Goal: Information Seeking & Learning: Learn about a topic

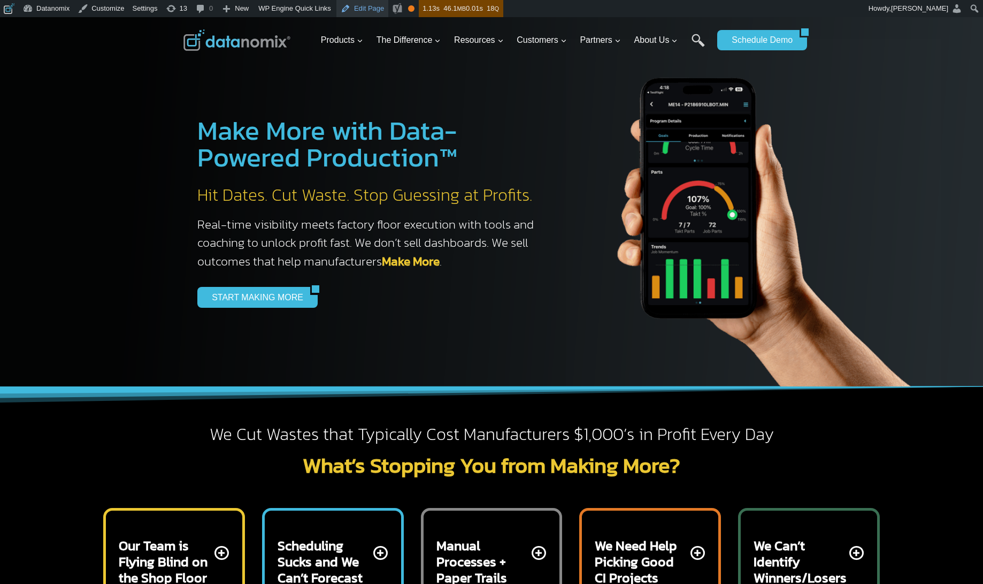
click at [366, 10] on link "Edit Page" at bounding box center [362, 8] width 52 height 17
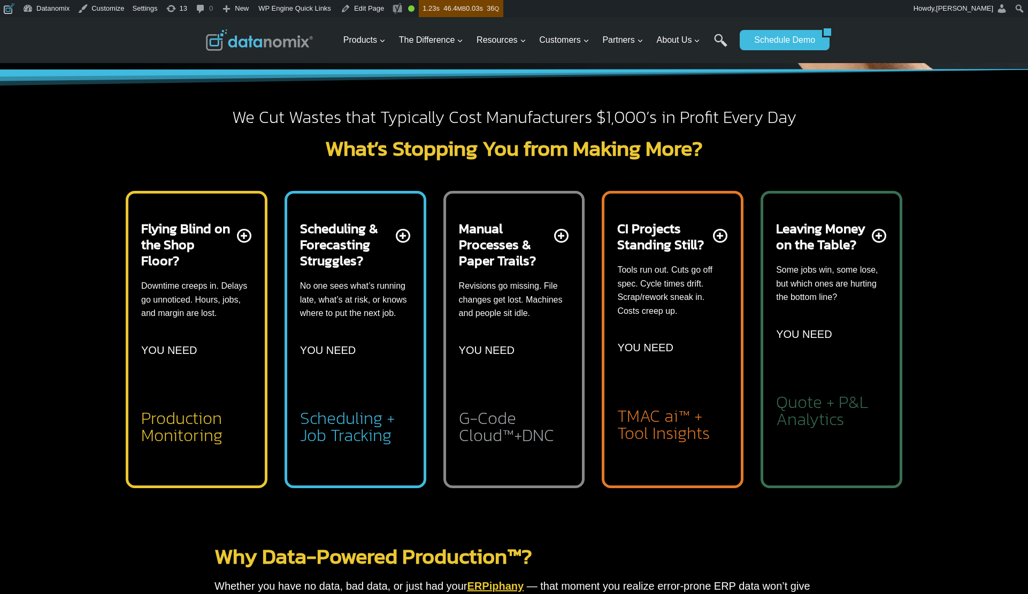
scroll to position [319, 0]
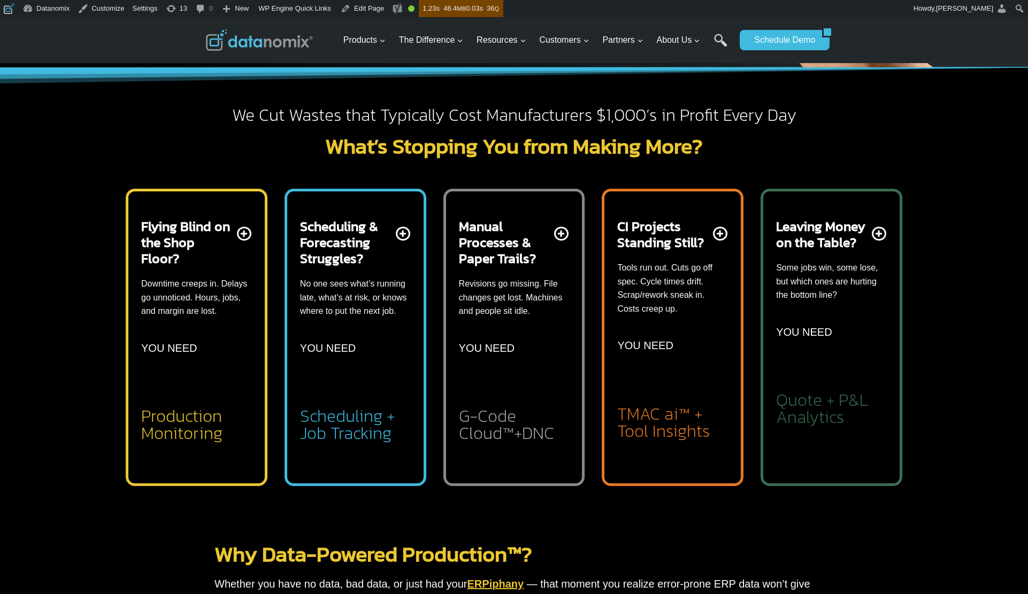
click at [200, 441] on h2 "Production Monitoring" at bounding box center [196, 423] width 111 height 38
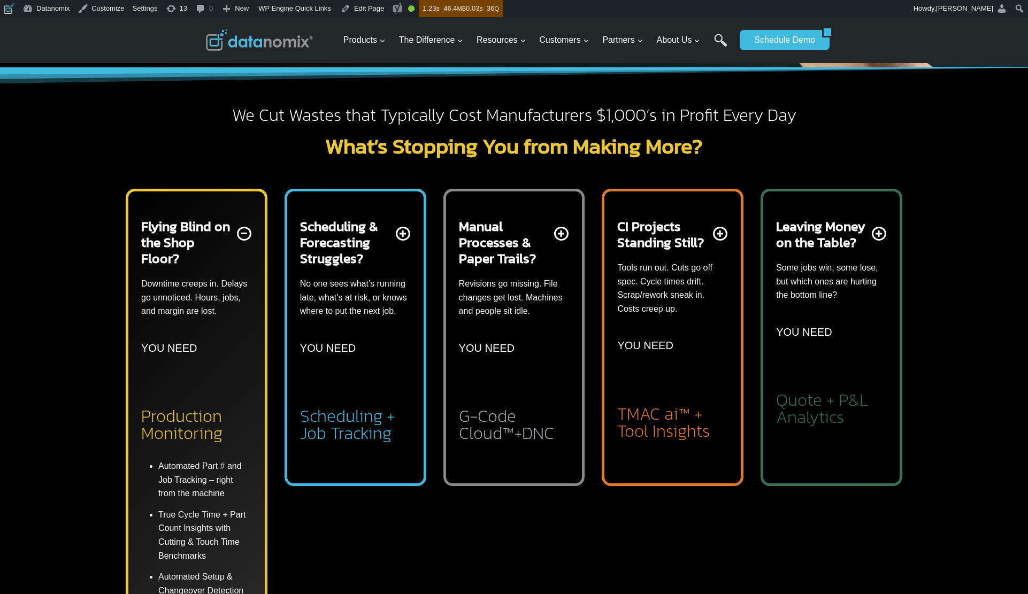
click at [201, 442] on h2 "Production Monitoring" at bounding box center [196, 423] width 111 height 38
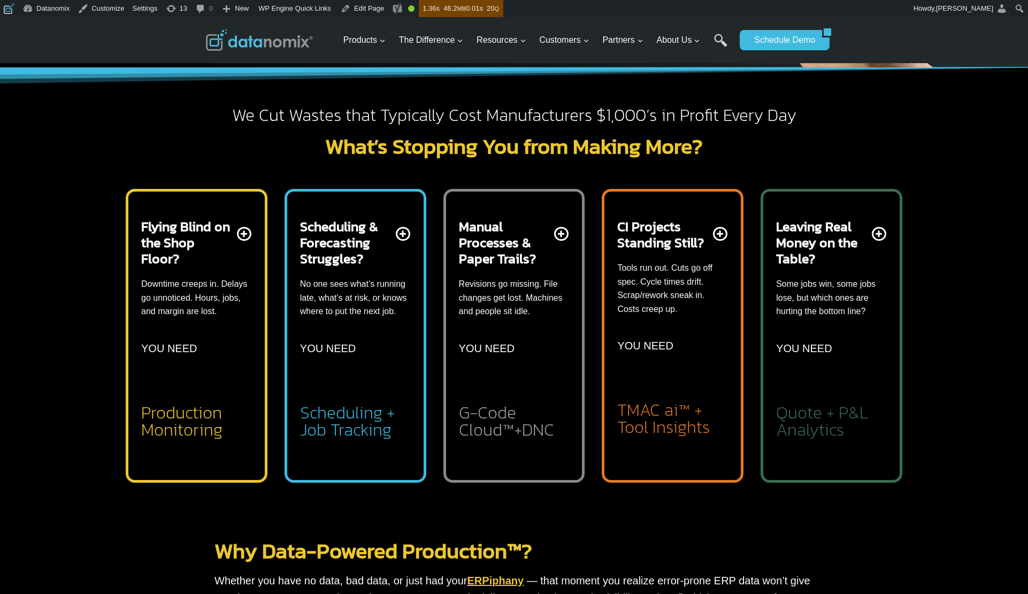
click at [194, 377] on div "Flying Blind on the Shop Floor? Downtime creeps in. Delays go unnoticed. Hours,…" at bounding box center [196, 328] width 111 height 220
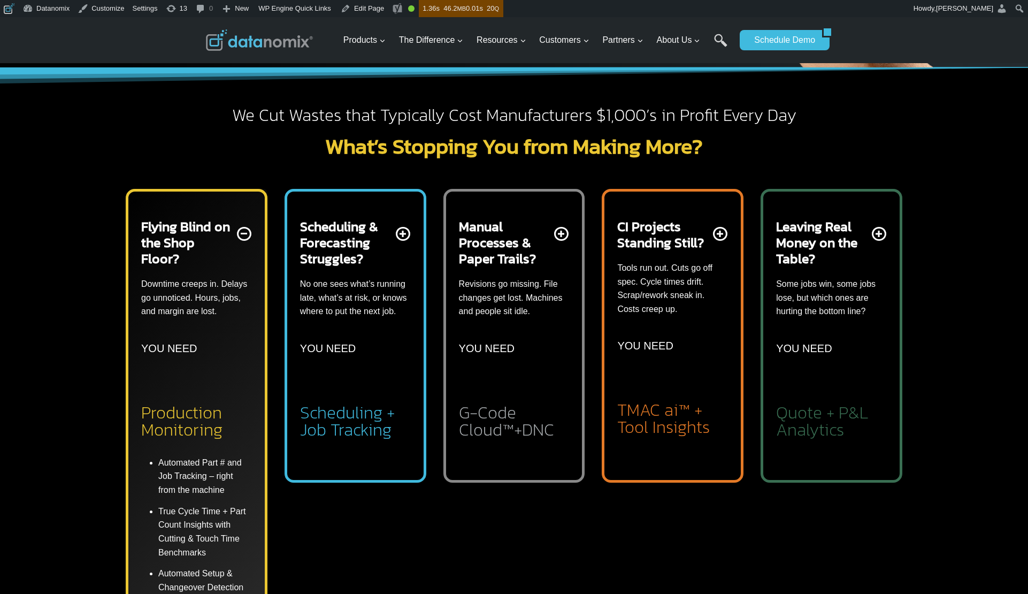
click at [202, 379] on div "Flying Blind on the Shop Floor? Downtime creeps in. Delays go unnoticed. Hours,…" at bounding box center [196, 328] width 111 height 220
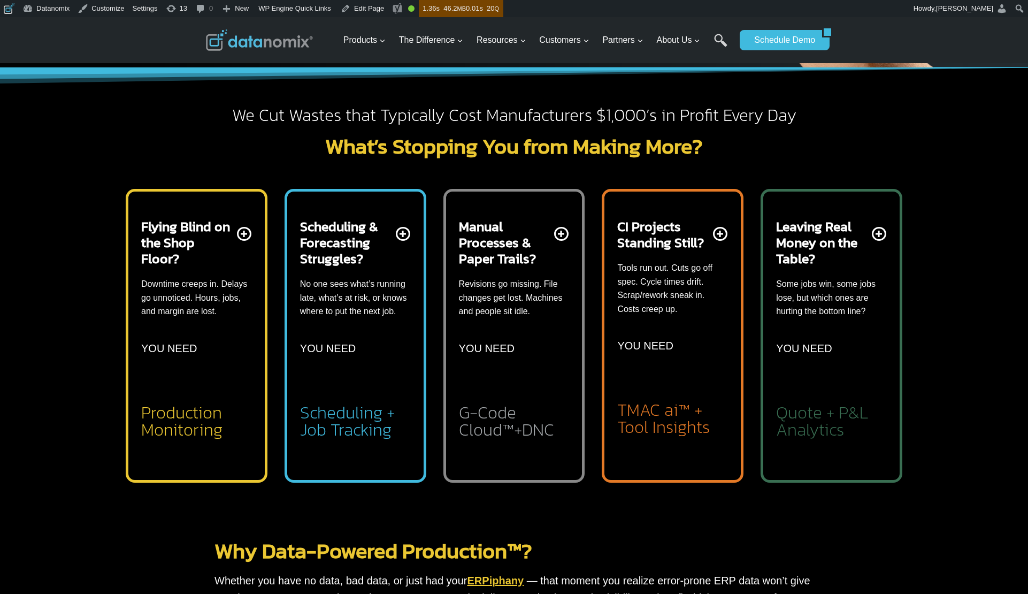
click at [362, 370] on div "Scheduling & Forecasting Struggles? No one sees what’s running late, what’s at …" at bounding box center [355, 328] width 111 height 220
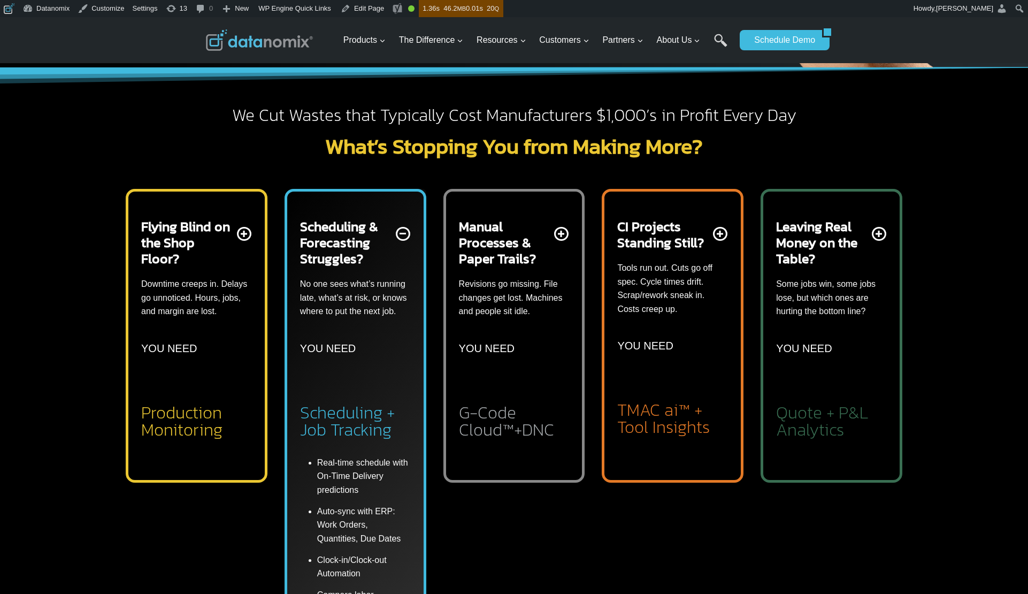
drag, startPoint x: 362, startPoint y: 370, endPoint x: 371, endPoint y: 371, distance: 9.2
click at [362, 370] on div "Scheduling & Forecasting Struggles? No one sees what’s running late, what’s at …" at bounding box center [355, 328] width 111 height 220
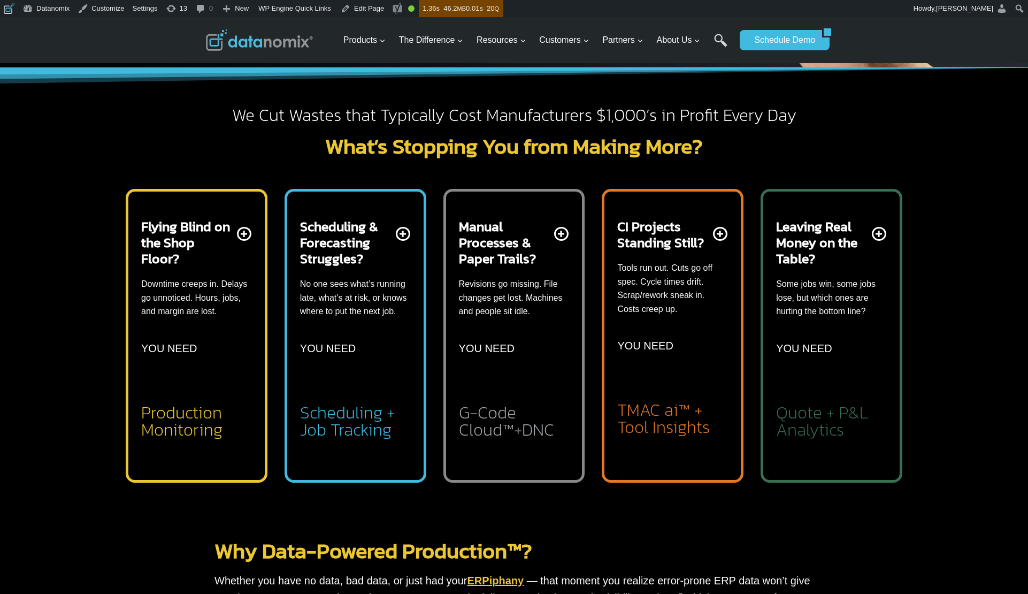
click at [480, 373] on div "Manual Processes & Paper Trails? Revisions go missing. File changes get lost. M…" at bounding box center [514, 328] width 111 height 220
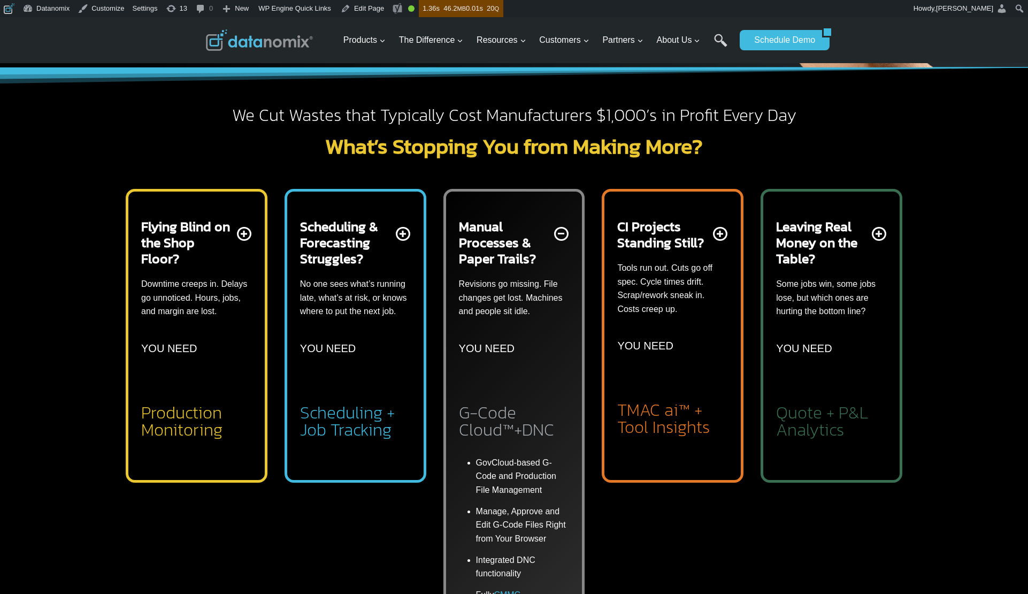
drag, startPoint x: 480, startPoint y: 373, endPoint x: 539, endPoint y: 376, distance: 59.4
click at [480, 373] on div "Manual Processes & Paper Trails? Revisions go missing. File changes get lost. M…" at bounding box center [514, 328] width 111 height 220
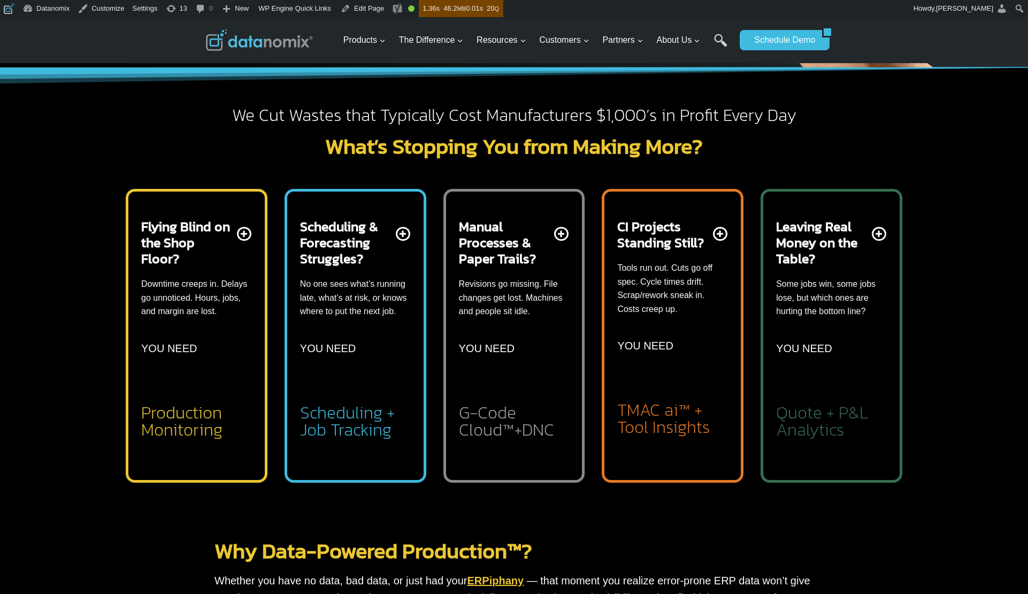
click at [653, 373] on div "CI Projects Standing Still? Tools run out. Cuts go off spec. Cycle times drift.…" at bounding box center [672, 327] width 111 height 218
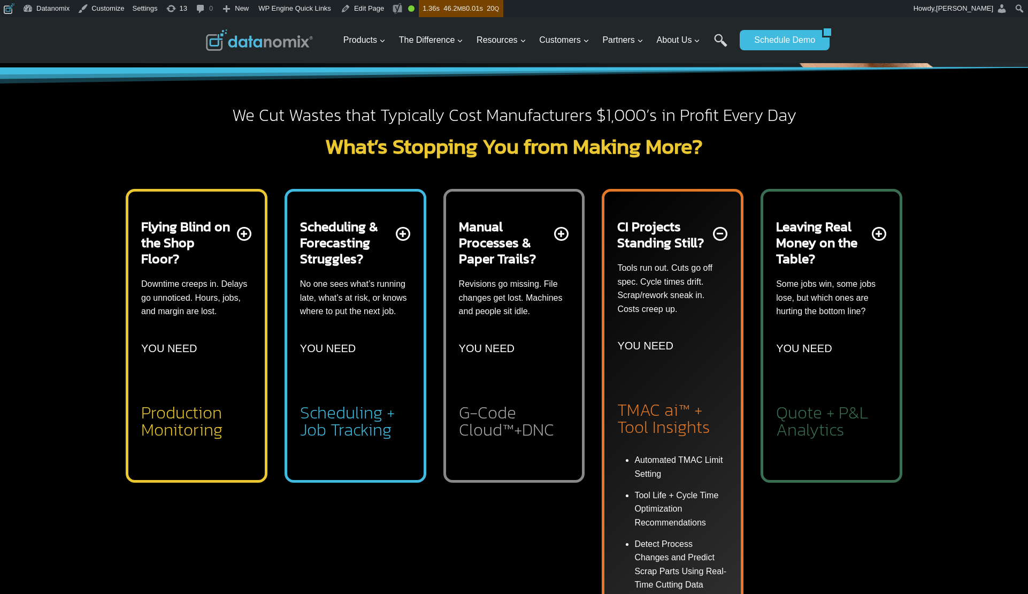
drag, startPoint x: 653, startPoint y: 373, endPoint x: 717, endPoint y: 372, distance: 64.2
click at [654, 373] on div "CI Projects Standing Still? Tools run out. Cuts go off spec. Cycle times drift.…" at bounding box center [672, 327] width 111 height 218
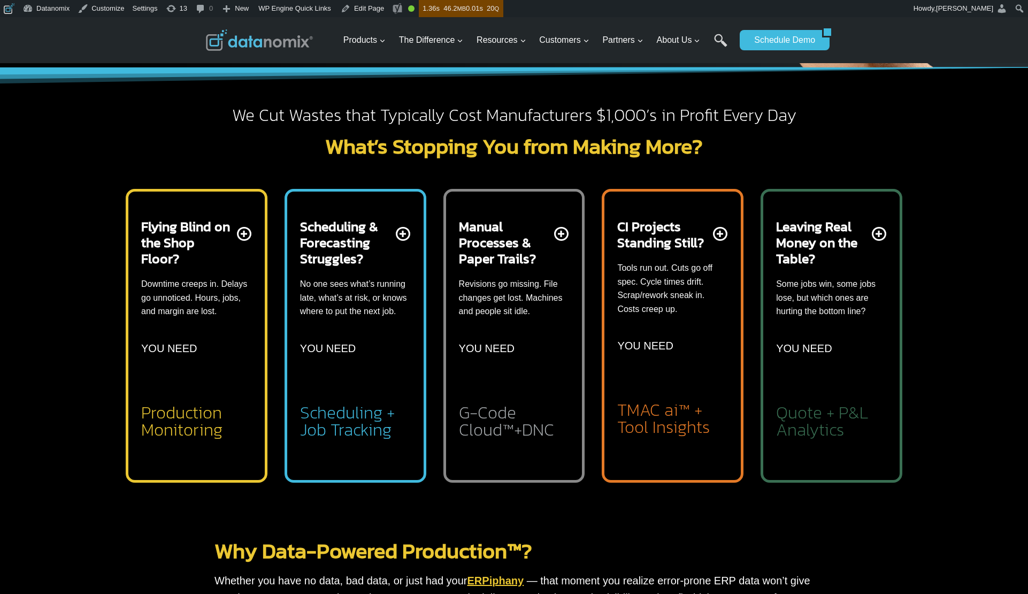
click at [848, 368] on div "Leaving Real Money on the Table? Some jobs win, some jobs lose, but which ones …" at bounding box center [831, 328] width 111 height 220
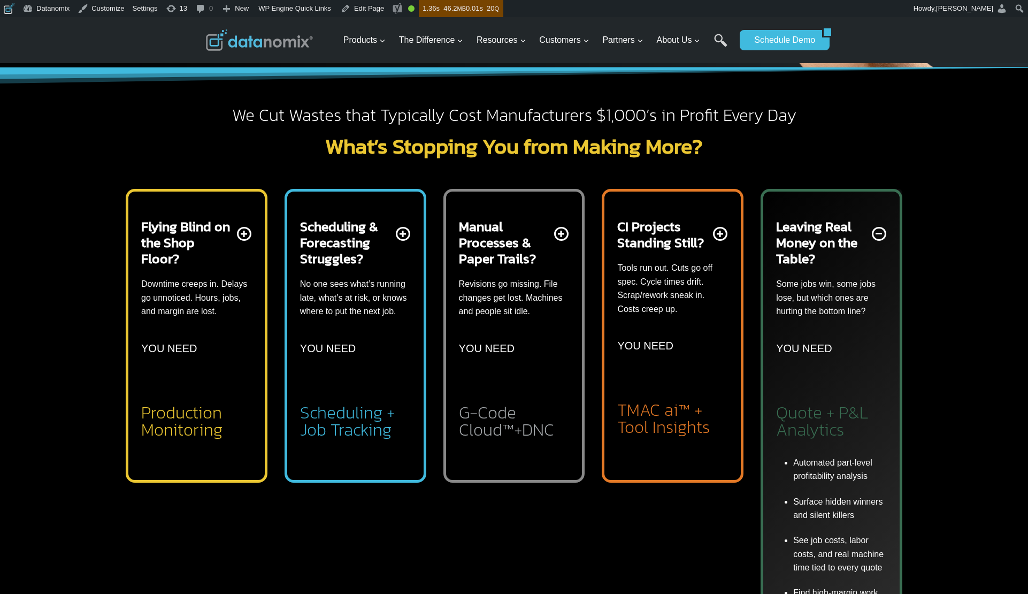
click at [847, 369] on div "Leaving Real Money on the Table? Some jobs win, some jobs lose, but which ones …" at bounding box center [831, 328] width 111 height 220
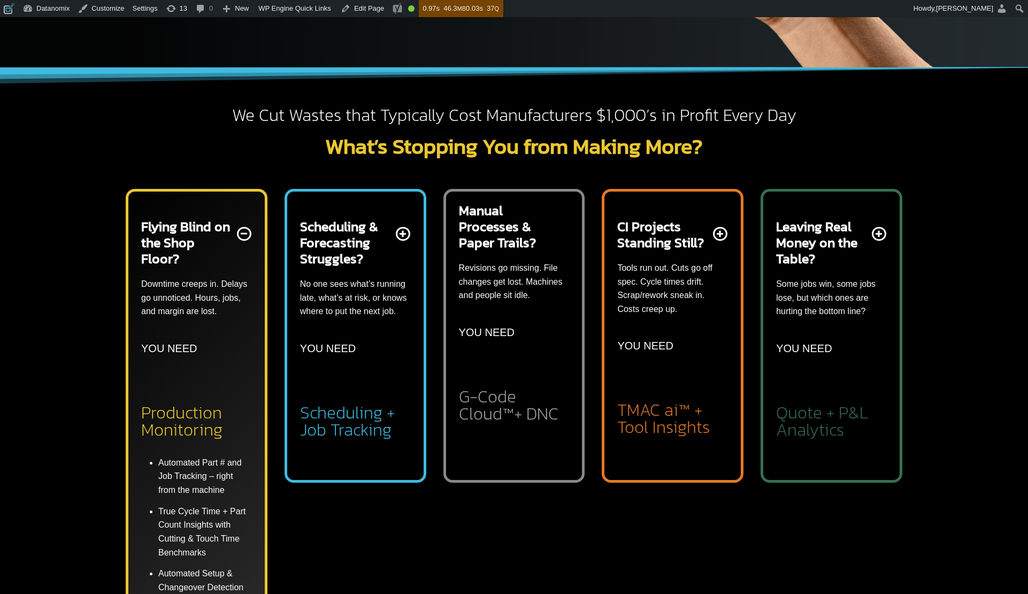
click at [188, 347] on p "YOU NEED" at bounding box center [169, 348] width 56 height 17
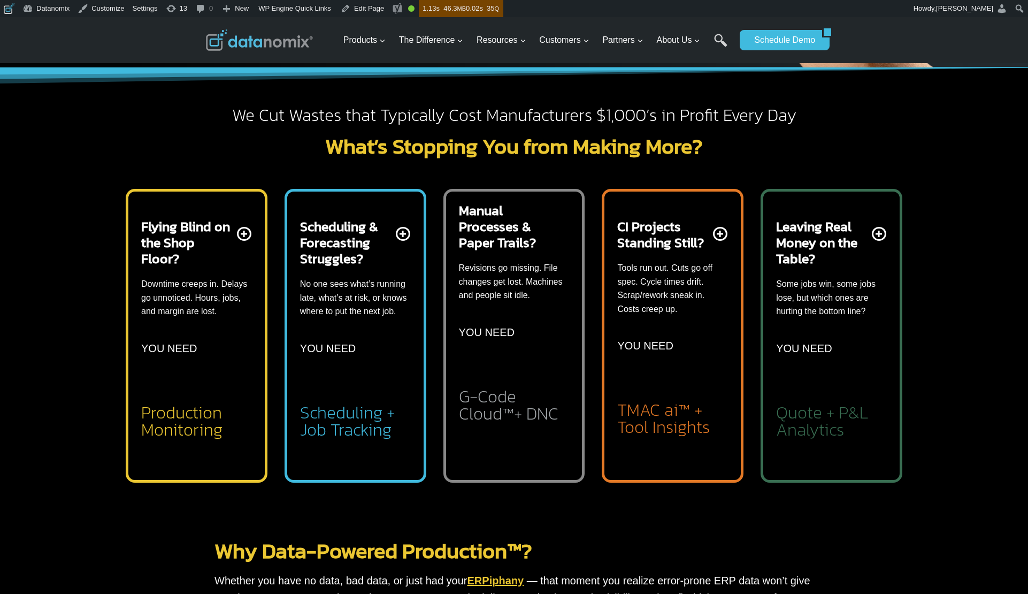
click at [559, 234] on div "Manual Processes & Paper Trails? Revisions go missing. File changes get lost. M…" at bounding box center [514, 312] width 111 height 220
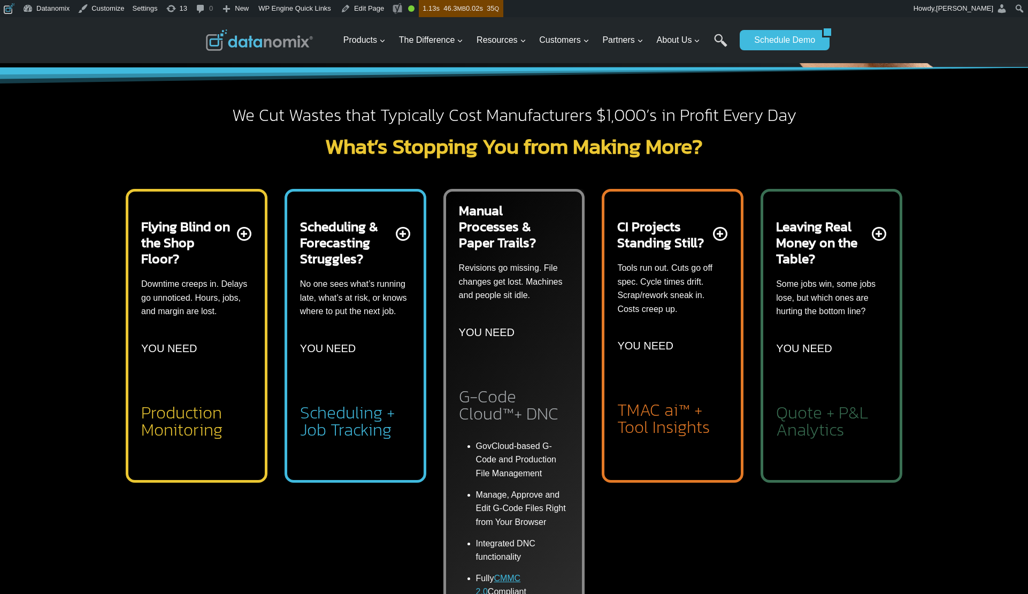
click at [559, 234] on div "Manual Processes & Paper Trails? Revisions go missing. File changes get lost. M…" at bounding box center [514, 312] width 111 height 220
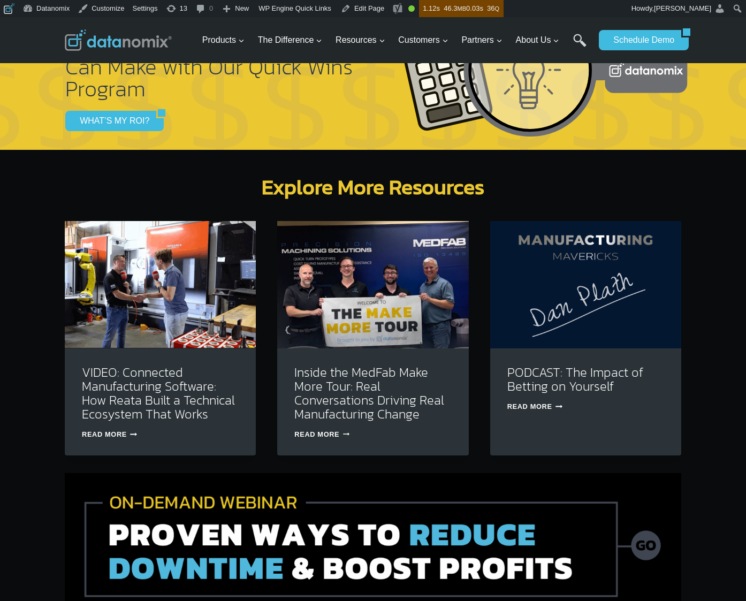
scroll to position [3048, 0]
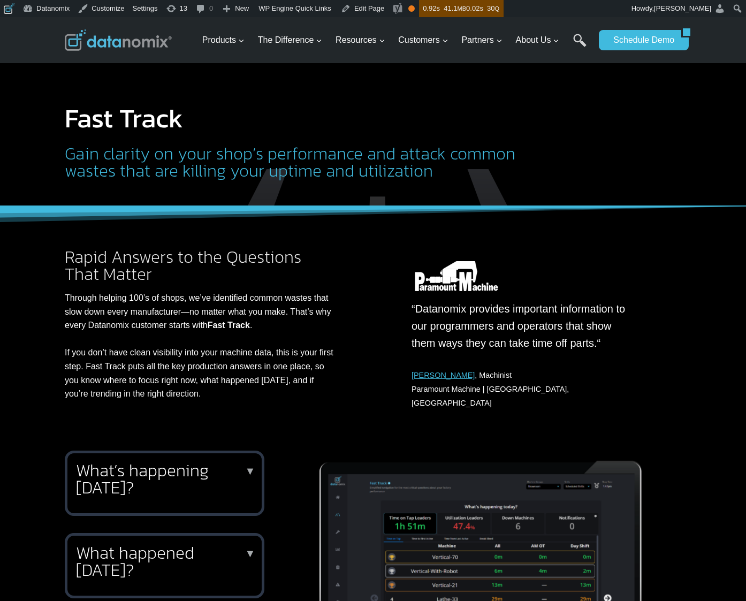
click at [233, 462] on h2 "What’s happening today?" at bounding box center [162, 479] width 173 height 34
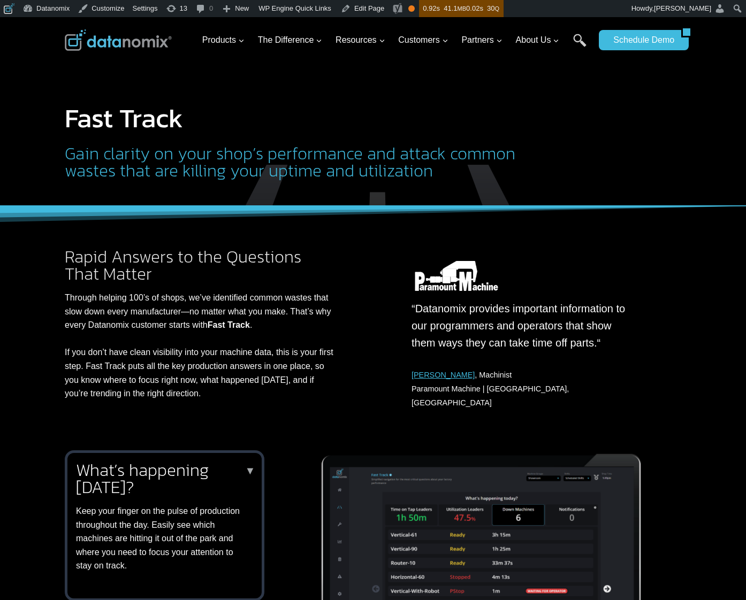
click at [251, 375] on p "Through helping 100’s of shops, we’ve identified common wastes that slow down e…" at bounding box center [202, 346] width 274 height 110
drag, startPoint x: 100, startPoint y: 366, endPoint x: 214, endPoint y: 386, distance: 116.2
click at [214, 384] on p "Through helping 100’s of shops, we’ve identified common wastes that slow down e…" at bounding box center [202, 346] width 274 height 110
drag, startPoint x: 212, startPoint y: 394, endPoint x: 105, endPoint y: 365, distance: 110.7
click at [105, 365] on p "Through helping 100’s of shops, we’ve identified common wastes that slow down e…" at bounding box center [202, 346] width 274 height 110
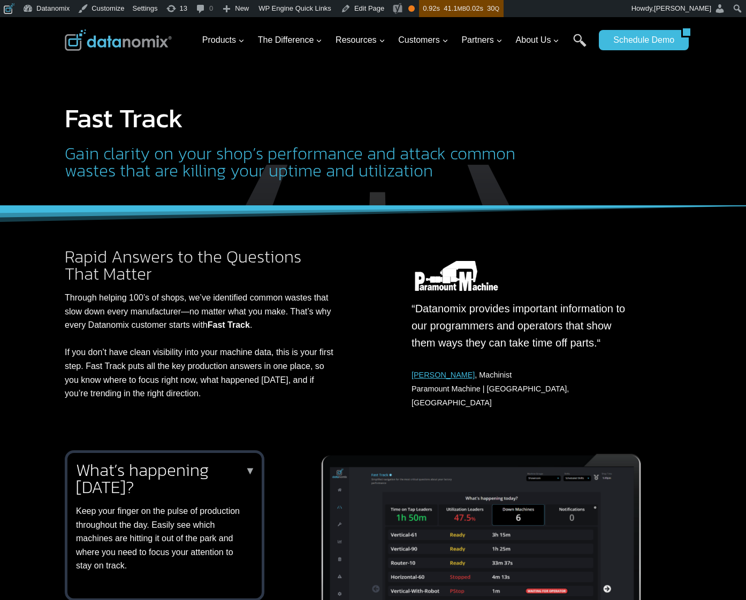
copy p "Fast Track puts all the key production answers in one place, so you know where …"
click at [223, 373] on p "Through helping 100’s of shops, we’ve identified common wastes that slow down e…" at bounding box center [202, 346] width 274 height 110
drag, startPoint x: 195, startPoint y: 370, endPoint x: 217, endPoint y: 396, distance: 33.8
click at [217, 396] on p "Through helping 100’s of shops, we’ve identified common wastes that slow down e…" at bounding box center [202, 346] width 274 height 110
copy p "key production answers in one place, so you know where to focus right now, what…"
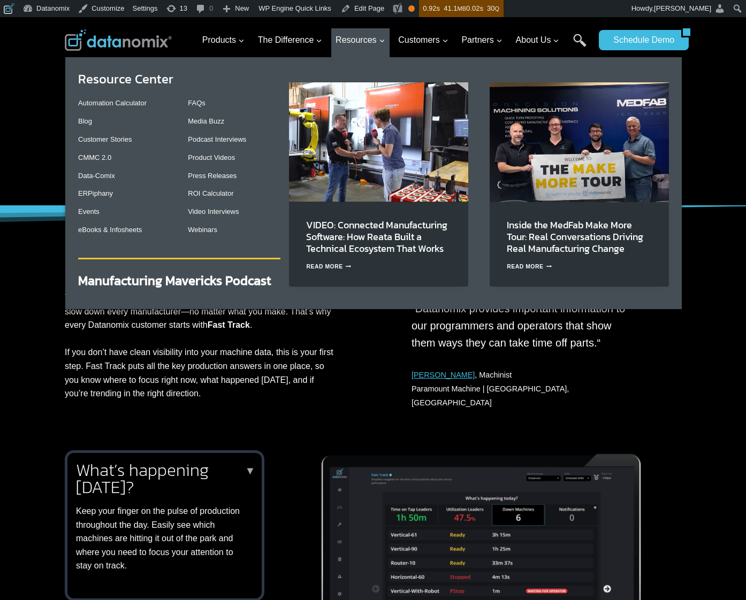
click at [211, 229] on link "Webinars" at bounding box center [202, 230] width 29 height 8
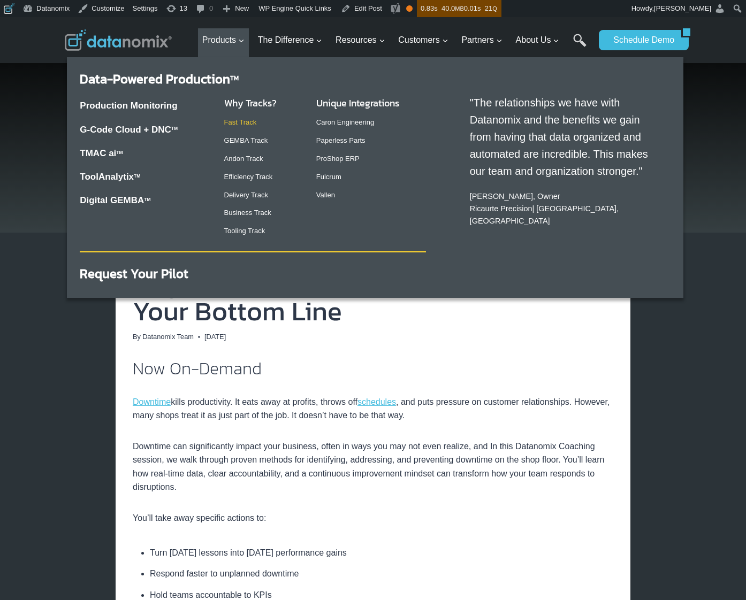
click at [228, 122] on link "Fast Track" at bounding box center [240, 122] width 33 height 8
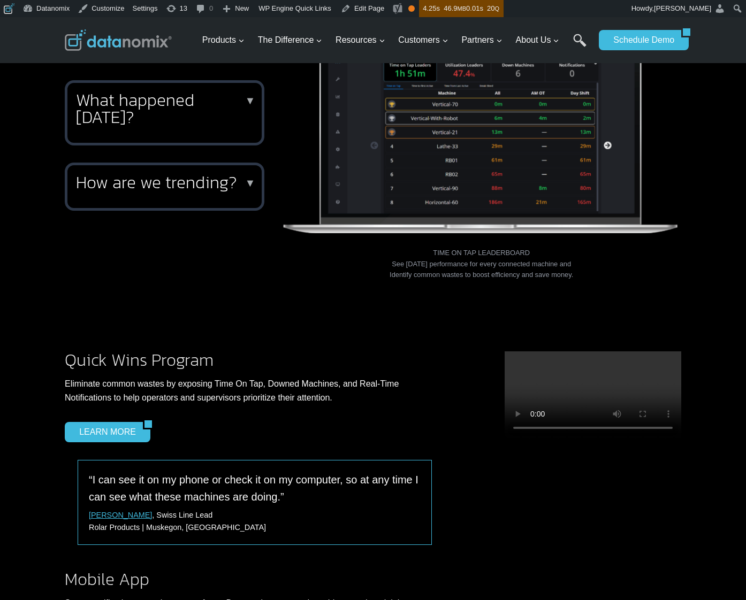
scroll to position [515, 0]
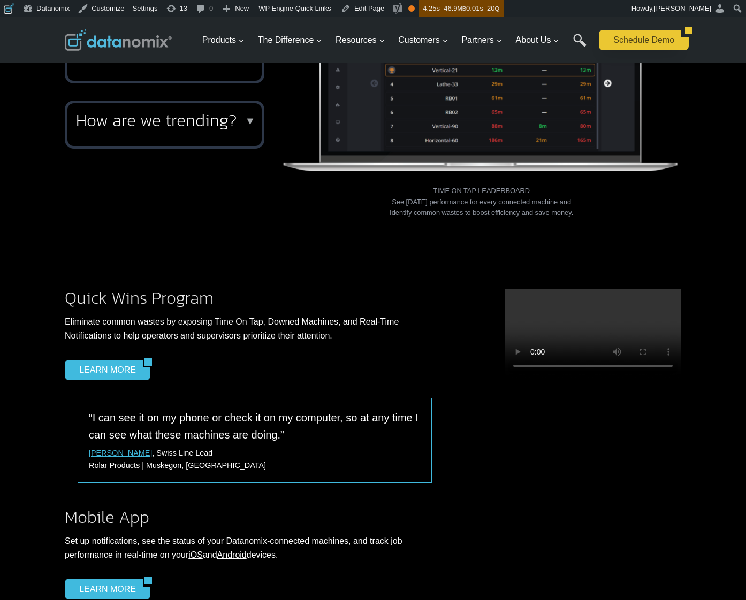
click at [654, 35] on link "Schedule Demo" at bounding box center [640, 40] width 82 height 20
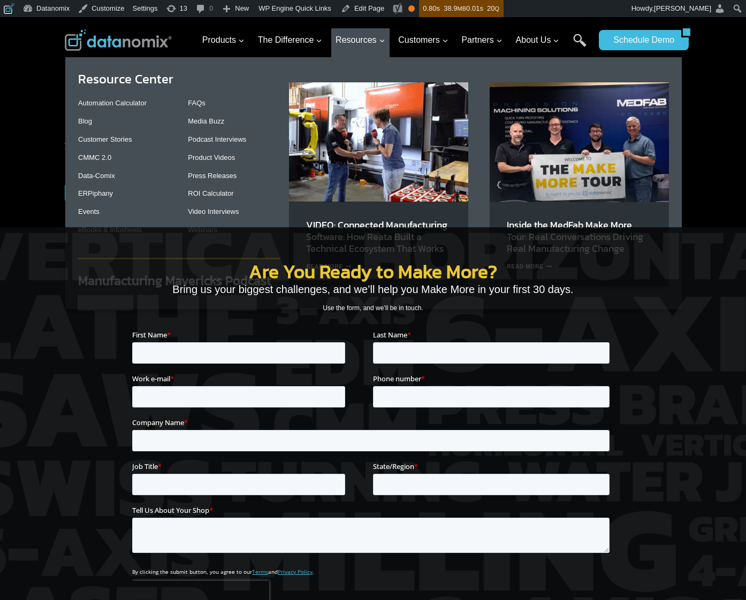
click at [76, 121] on div "Resource Center Automation Calculator Blog Customer Stories CMMC 2.0 Data-Comix…" at bounding box center [373, 178] width 616 height 242
click at [80, 120] on link "Blog" at bounding box center [85, 121] width 14 height 8
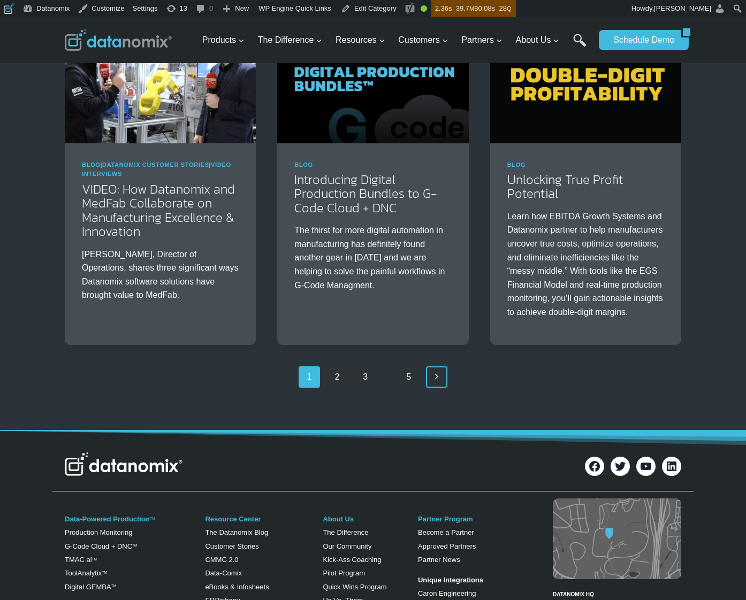
scroll to position [1604, 0]
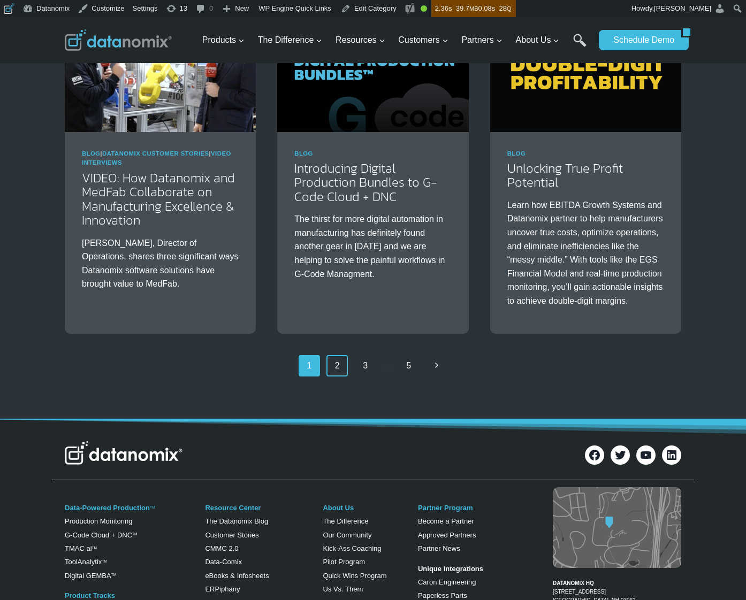
click at [341, 377] on link "2" at bounding box center [336, 365] width 21 height 21
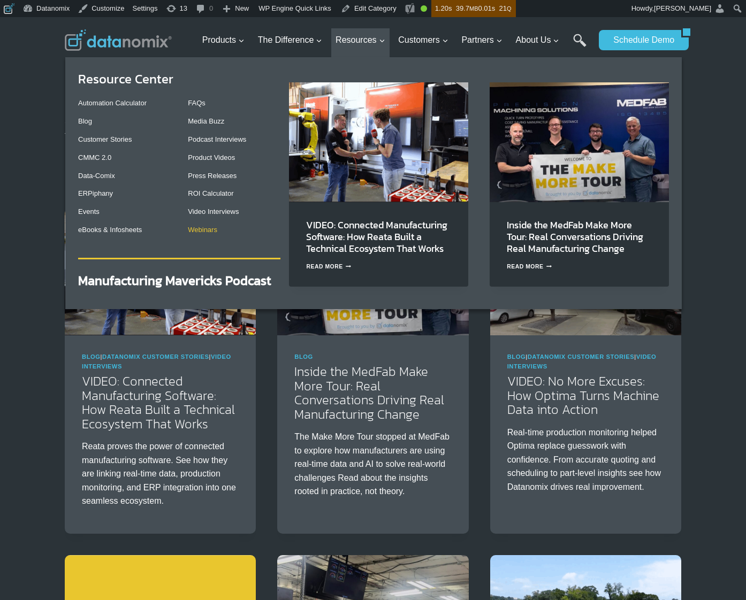
click at [206, 227] on link "Webinars" at bounding box center [202, 230] width 29 height 8
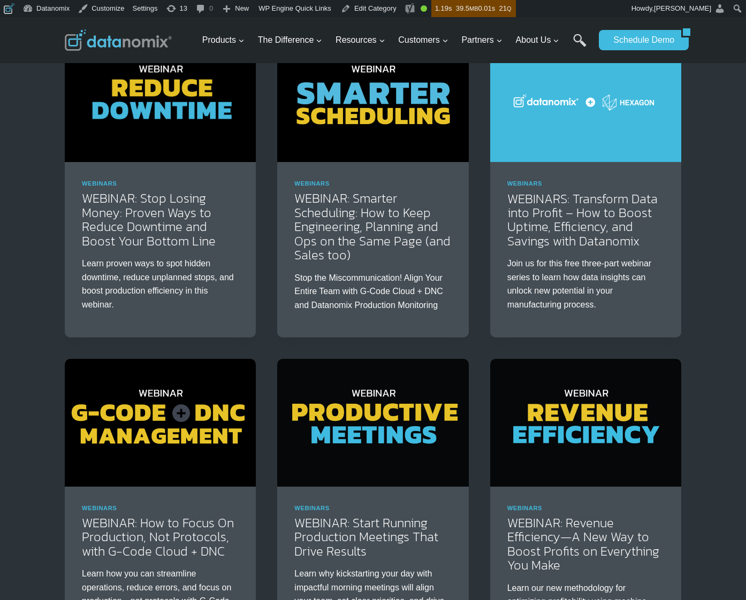
scroll to position [174, 0]
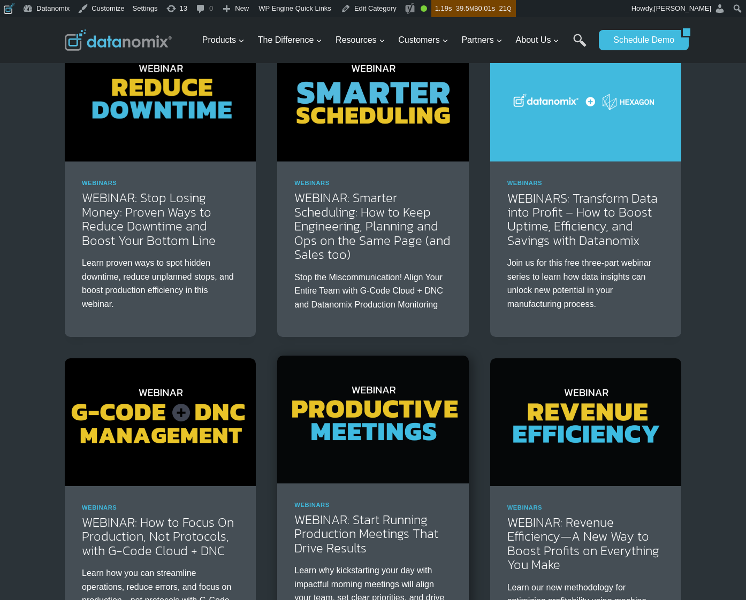
click at [373, 393] on img at bounding box center [372, 419] width 191 height 127
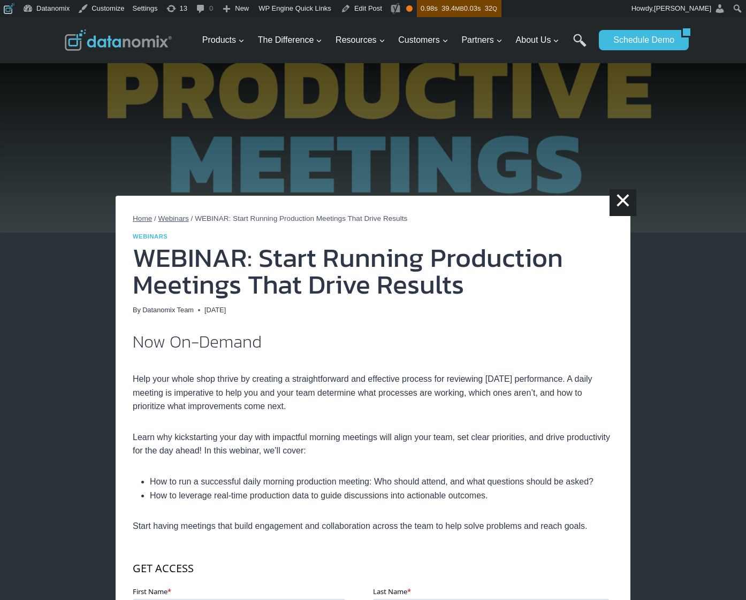
click at [431, 393] on p "Help your whole shop thrive by creating a straightforward and effective process…" at bounding box center [373, 386] width 480 height 55
drag, startPoint x: 341, startPoint y: 415, endPoint x: 348, endPoint y: 402, distance: 14.6
click at [347, 404] on div "Now On-Demand Help your whole shop thrive by creating a straightforward and eff…" at bounding box center [373, 605] width 480 height 544
drag, startPoint x: 348, startPoint y: 402, endPoint x: 212, endPoint y: 436, distance: 140.1
click at [349, 403] on p "Help your whole shop thrive by creating a straightforward and effective process…" at bounding box center [373, 386] width 480 height 55
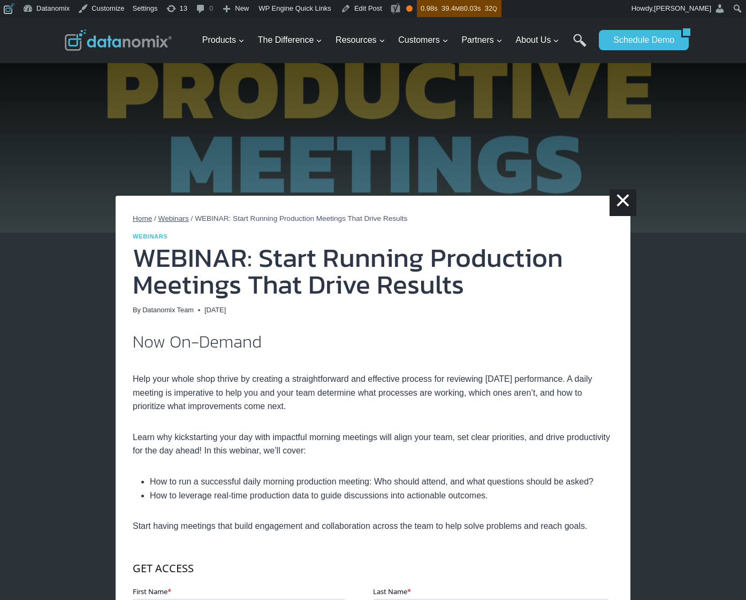
click at [508, 389] on p "Help your whole shop thrive by creating a straightforward and effective process…" at bounding box center [373, 386] width 480 height 55
drag, startPoint x: 372, startPoint y: 379, endPoint x: 515, endPoint y: 408, distance: 145.7
click at [513, 407] on p "Help your whole shop thrive by creating a straightforward and effective process…" at bounding box center [373, 386] width 480 height 55
copy p "effective process for reviewing yesterday’s performance. A daily meeting is imp…"
click at [444, 394] on p "Help your whole shop thrive by creating a straightforward and effective process…" at bounding box center [373, 386] width 480 height 55
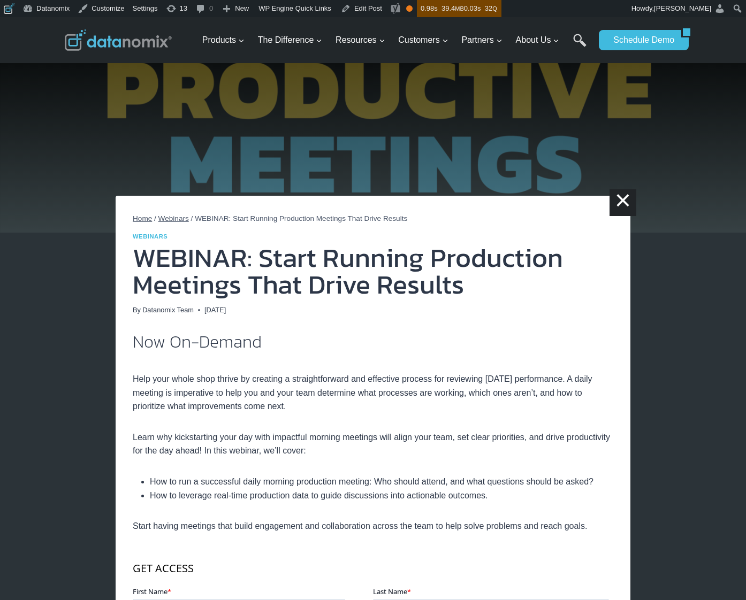
click at [442, 394] on p "Help your whole shop thrive by creating a straightforward and effective process…" at bounding box center [373, 386] width 480 height 55
click at [249, 393] on p "Help your whole shop thrive by creating a straightforward and effective process…" at bounding box center [373, 386] width 480 height 55
drag, startPoint x: 249, startPoint y: 394, endPoint x: 313, endPoint y: 404, distance: 65.0
click at [313, 404] on p "Help your whole shop thrive by creating a straightforward and effective process…" at bounding box center [373, 386] width 480 height 55
copy p "help you and your team determine what processes are working, which ones aren’t,…"
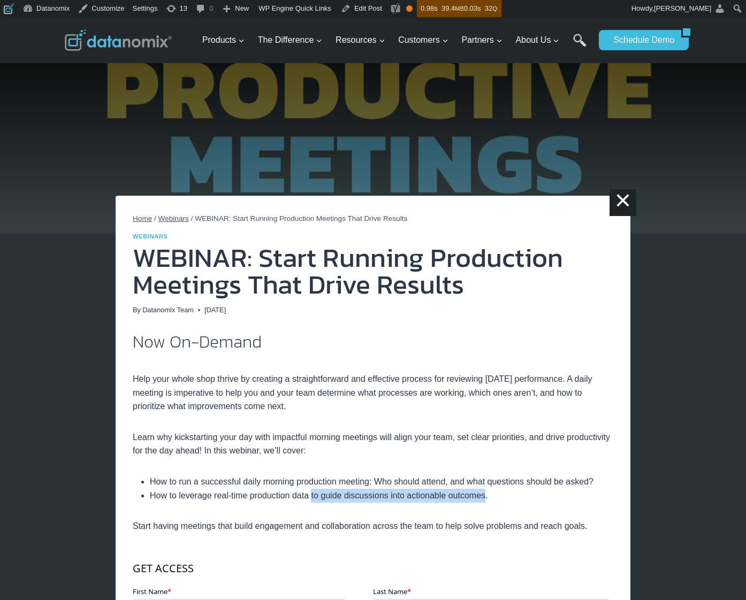
drag, startPoint x: 495, startPoint y: 497, endPoint x: 316, endPoint y: 496, distance: 179.7
click at [316, 496] on li "How to leverage real-time production data to guide discussions into actionable …" at bounding box center [381, 496] width 463 height 14
copy li "to guide discussions into actionable outcomes"
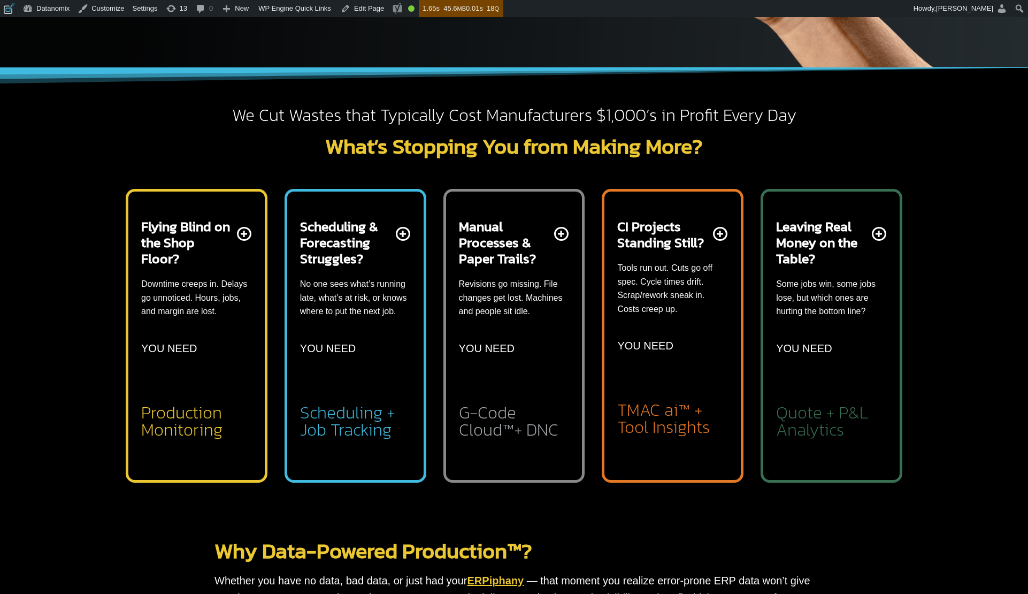
click at [185, 406] on h2 "Production Monitoring" at bounding box center [196, 421] width 111 height 34
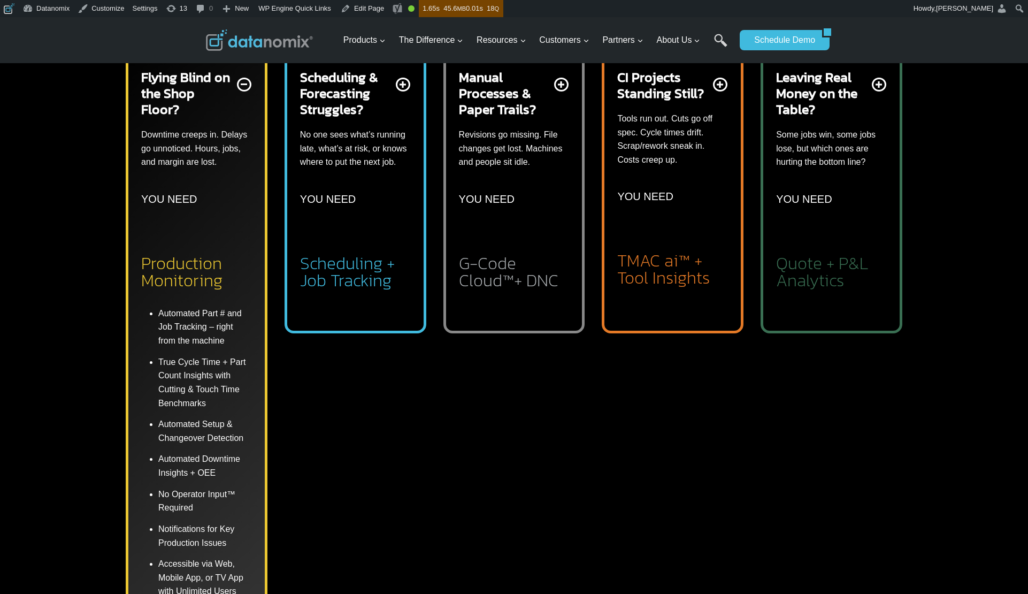
click at [185, 401] on li "True Cycle Time + Part Count Insights with Cutting & Touch Time Benchmarks" at bounding box center [205, 382] width 94 height 62
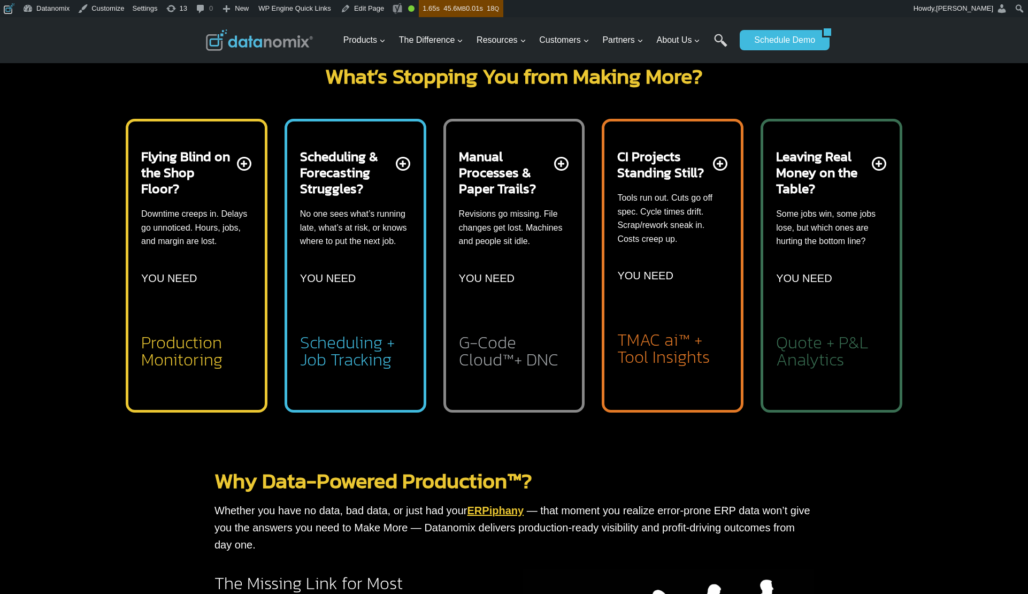
scroll to position [333, 0]
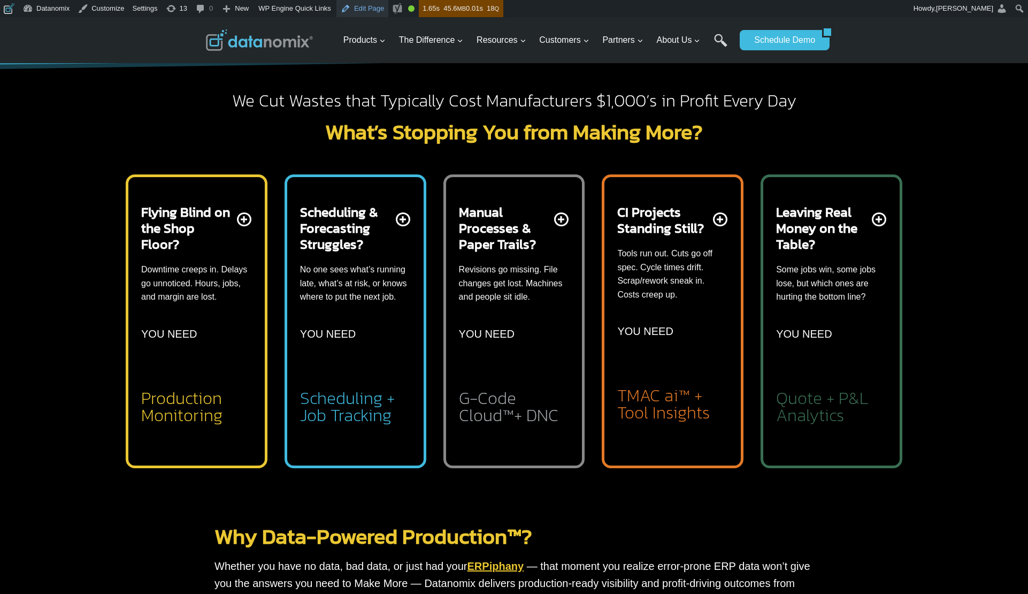
click at [378, 11] on link "Edit Page" at bounding box center [362, 8] width 52 height 17
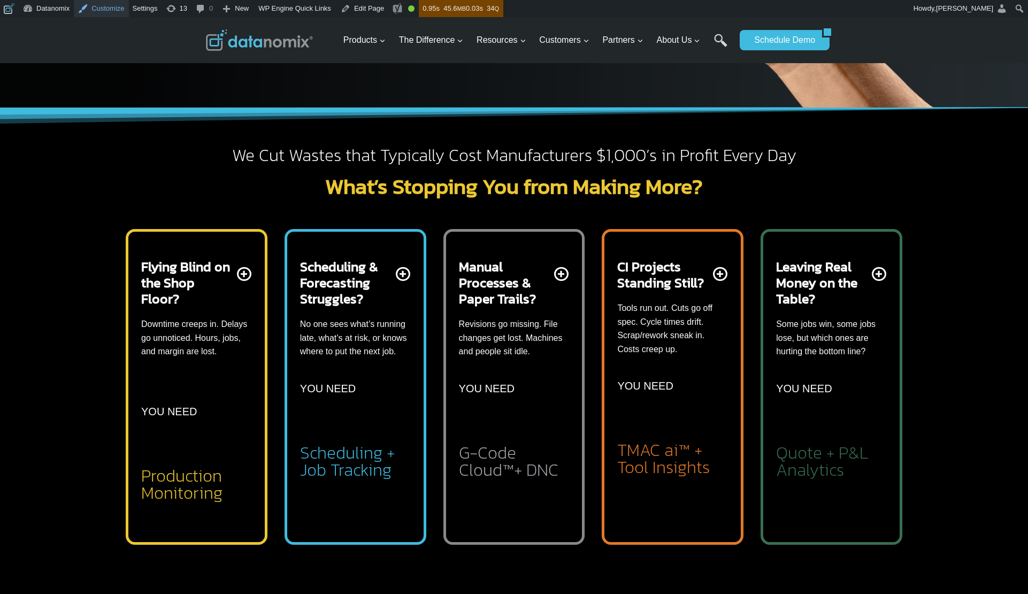
scroll to position [281, 0]
